Goal: Information Seeking & Learning: Learn about a topic

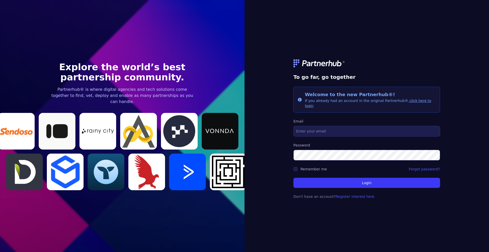
type input "[PERSON_NAME][EMAIL_ADDRESS][DOMAIN_NAME]"
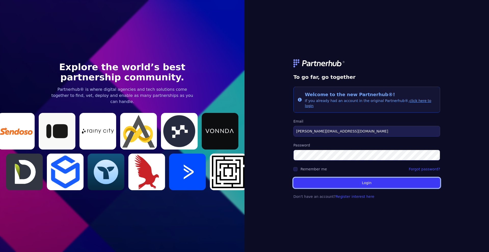
click at [351, 182] on button "Login" at bounding box center [366, 183] width 147 height 10
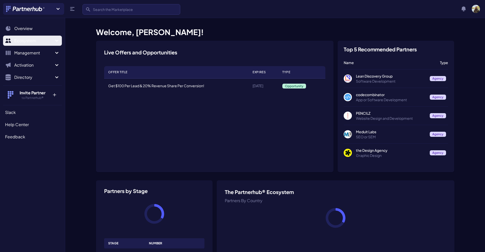
click at [48, 40] on span "Ecosystem" at bounding box center [33, 41] width 39 height 6
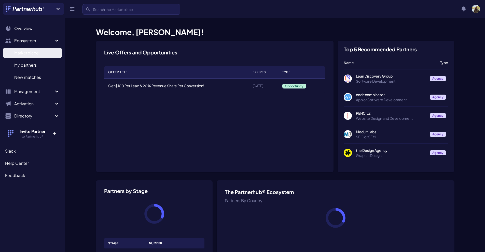
click at [37, 53] on span "Marketplace" at bounding box center [26, 53] width 24 height 6
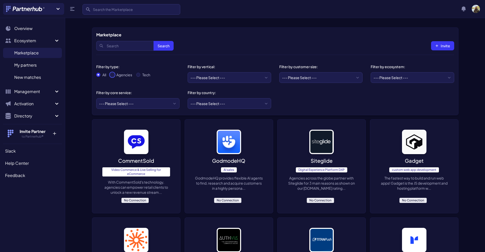
click at [114, 74] on input "Agencies" at bounding box center [112, 75] width 4 height 4
radio input "true"
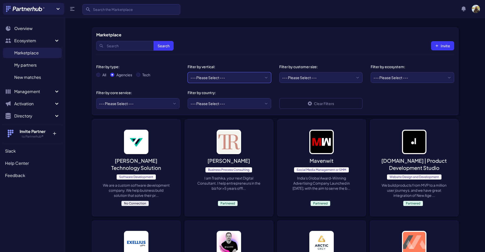
click at [243, 79] on select "--- Please Select --- eCommerce and consumer brands B2B and IT Local retailers …" at bounding box center [230, 77] width 84 height 11
select select "eCommerce and consumer brands"
click at [188, 72] on select "--- Please Select --- eCommerce and consumer brands B2B and IT Local retailers …" at bounding box center [230, 77] width 84 height 11
click at [235, 102] on select "--- Please Select --- [GEOGRAPHIC_DATA] [GEOGRAPHIC_DATA] [GEOGRAPHIC_DATA] [GE…" at bounding box center [230, 103] width 84 height 11
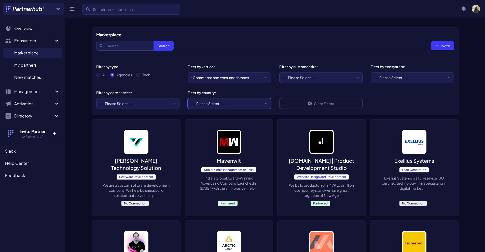
click at [229, 105] on select "--- Please Select --- [GEOGRAPHIC_DATA] [GEOGRAPHIC_DATA] [GEOGRAPHIC_DATA] [GE…" at bounding box center [230, 103] width 84 height 11
select select "US"
click at [188, 98] on select "--- Please Select --- [GEOGRAPHIC_DATA] [GEOGRAPHIC_DATA] [GEOGRAPHIC_DATA] [GE…" at bounding box center [230, 103] width 84 height 11
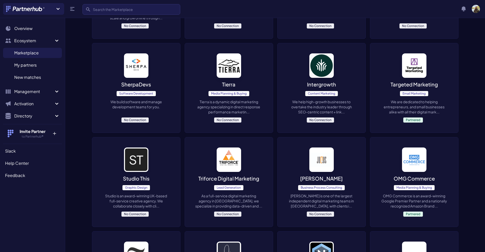
scroll to position [1162, 0]
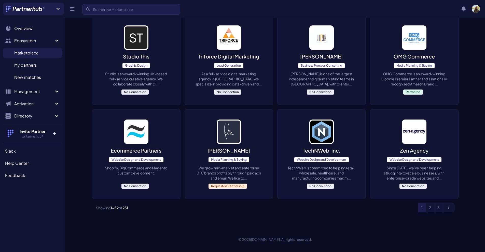
click at [235, 173] on p "We grow mid-market and enterprise DTC brands profitably through paid ads and em…" at bounding box center [229, 173] width 68 height 15
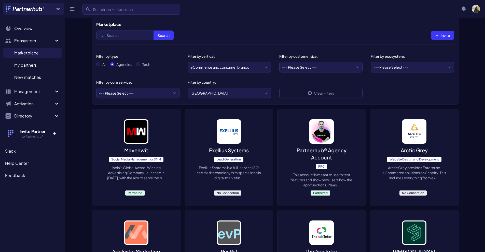
scroll to position [0, 0]
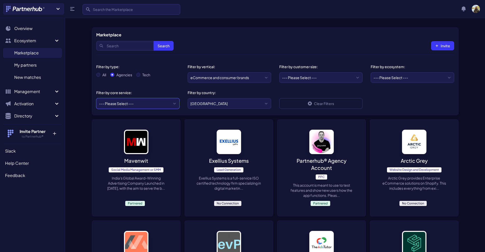
click at [161, 102] on select "--- Please Select --- ABM API Integration Support Business Process Consulting C…" at bounding box center [138, 103] width 84 height 11
select select "CRO"
click at [96, 98] on select "--- Please Select --- ABM API Integration Support Business Process Consulting C…" at bounding box center [138, 103] width 84 height 11
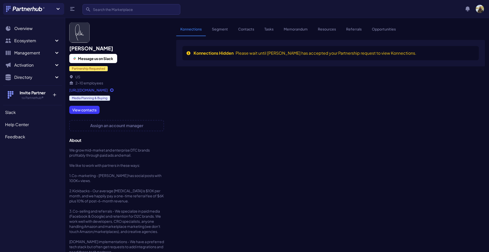
click at [95, 89] on link "https://paulklebanov.com/" at bounding box center [116, 90] width 95 height 5
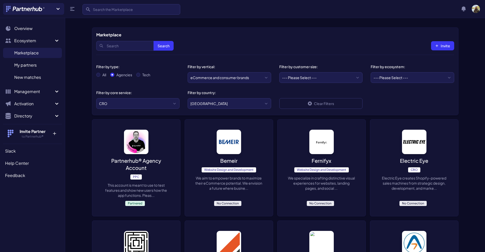
select select "UX Design"
click at [96, 98] on select "--- Please Select --- ABM API Integration Support Business Process Consulting C…" at bounding box center [138, 103] width 84 height 11
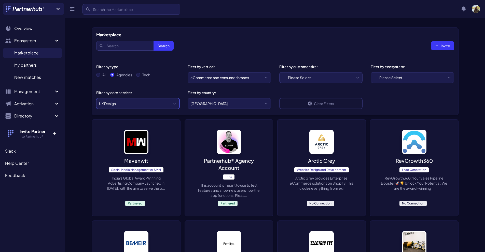
click at [159, 100] on select "--- Please Select --- ABM API Integration Support Business Process Consulting C…" at bounding box center [138, 103] width 84 height 11
select select
click at [96, 98] on select "--- Please Select --- ABM API Integration Support Business Process Consulting C…" at bounding box center [138, 103] width 84 height 11
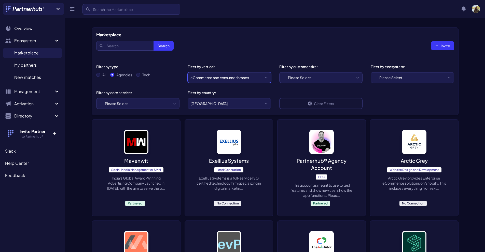
click at [232, 82] on select "--- Please Select --- eCommerce and consumer brands B2B and IT Local retailers …" at bounding box center [230, 77] width 84 height 11
click at [318, 74] on select "--- Please Select --- Startups/SMBs Mid-market Enterprise" at bounding box center [321, 77] width 84 height 11
click at [382, 75] on select "--- Please Select --- AWS ActiveCampaign Adobe Airtable Amazon Amplitude Asana …" at bounding box center [413, 77] width 84 height 11
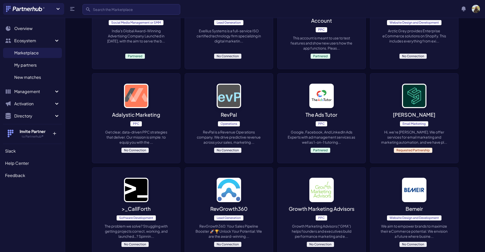
scroll to position [153, 0]
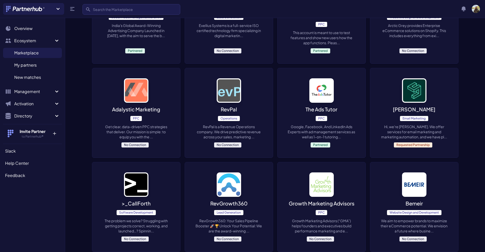
click at [414, 109] on p "[PERSON_NAME]" at bounding box center [414, 109] width 43 height 7
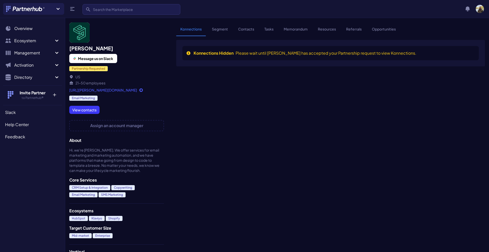
click at [88, 90] on link "[URL][PERSON_NAME][DOMAIN_NAME]" at bounding box center [116, 90] width 95 height 5
